Goal: Book appointment/travel/reservation

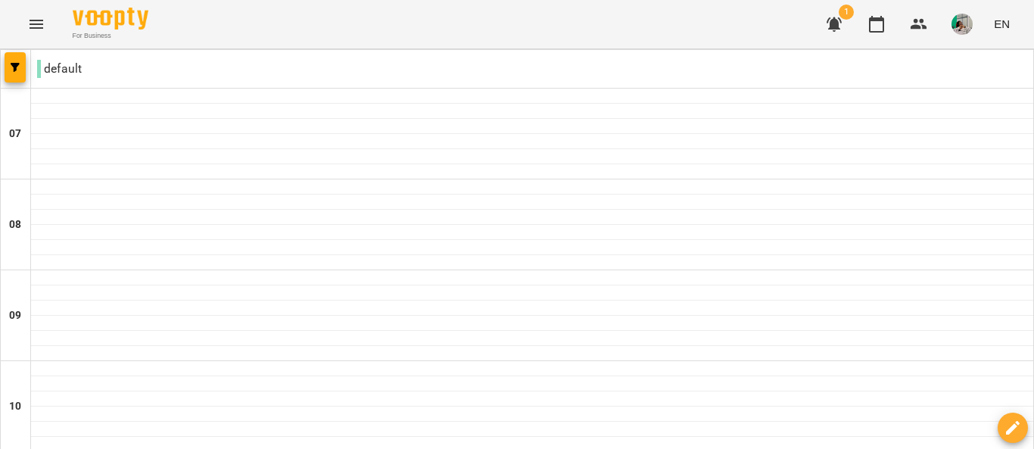
scroll to position [655, 0]
type input "**********"
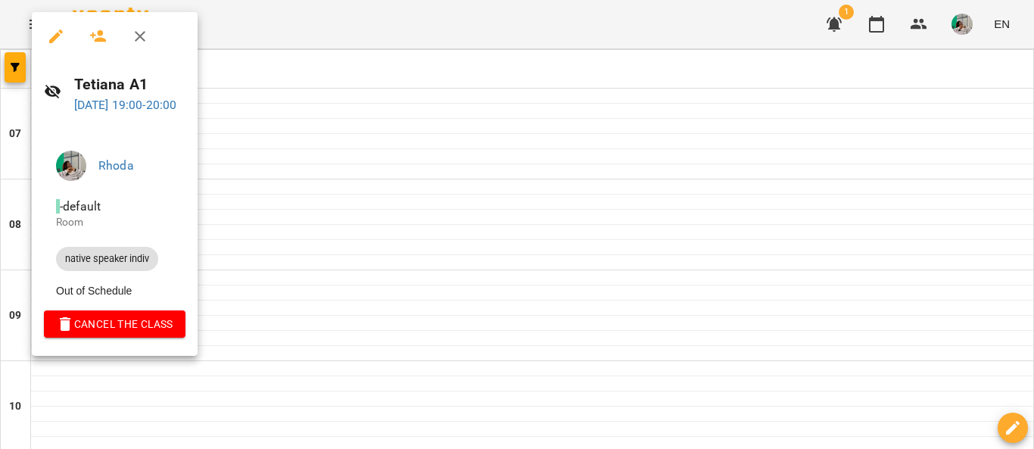
click at [98, 39] on icon "button" at bounding box center [98, 36] width 17 height 12
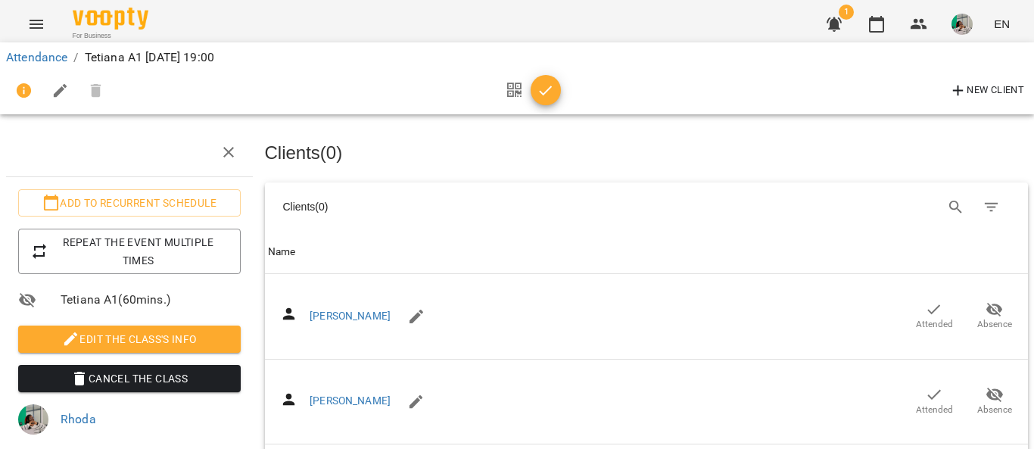
scroll to position [274, 0]
click at [544, 88] on icon "button" at bounding box center [546, 91] width 18 height 18
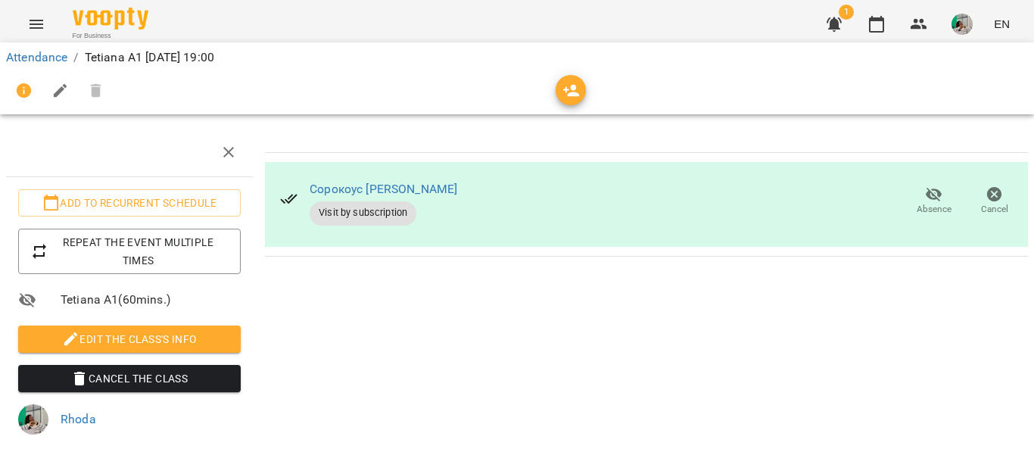
scroll to position [166, 0]
click at [881, 28] on icon "button" at bounding box center [877, 24] width 18 height 18
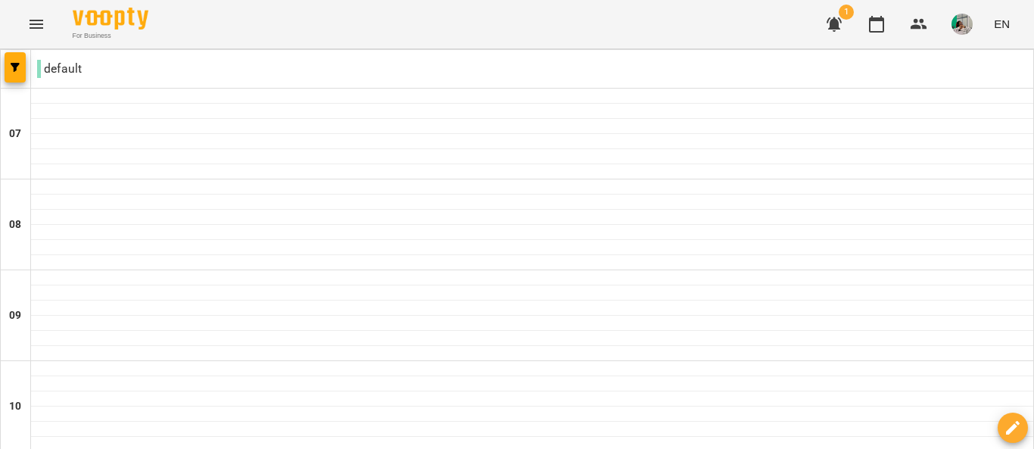
scroll to position [1067, 0]
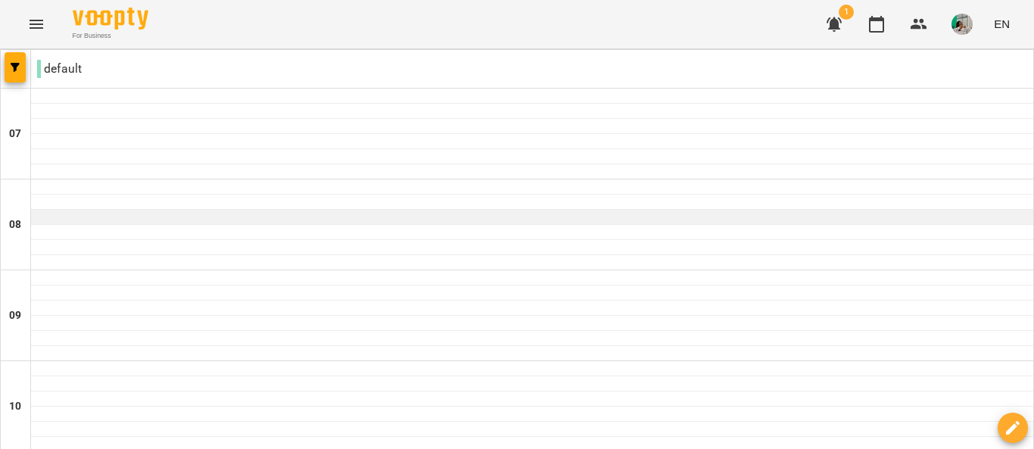
scroll to position [793, 0]
